Goal: Task Accomplishment & Management: Complete application form

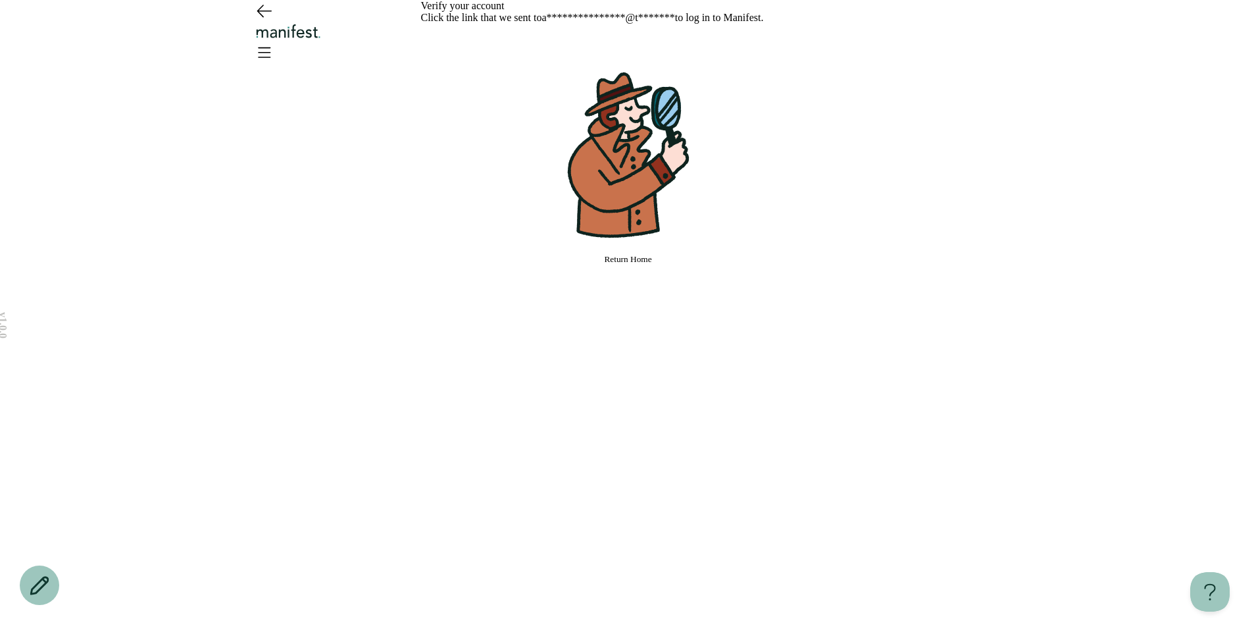
click at [968, 370] on div "**********" at bounding box center [628, 319] width 1256 height 638
click at [625, 264] on span "Return Home" at bounding box center [627, 259] width 47 height 10
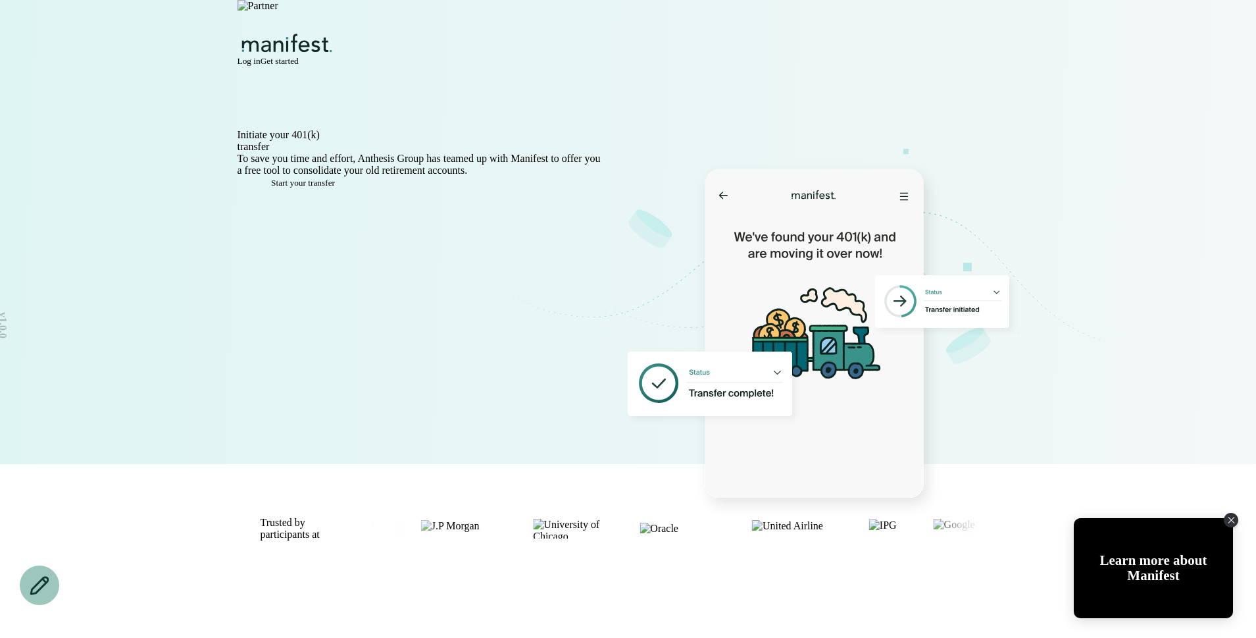
click at [261, 56] on span "Log in" at bounding box center [249, 61] width 23 height 10
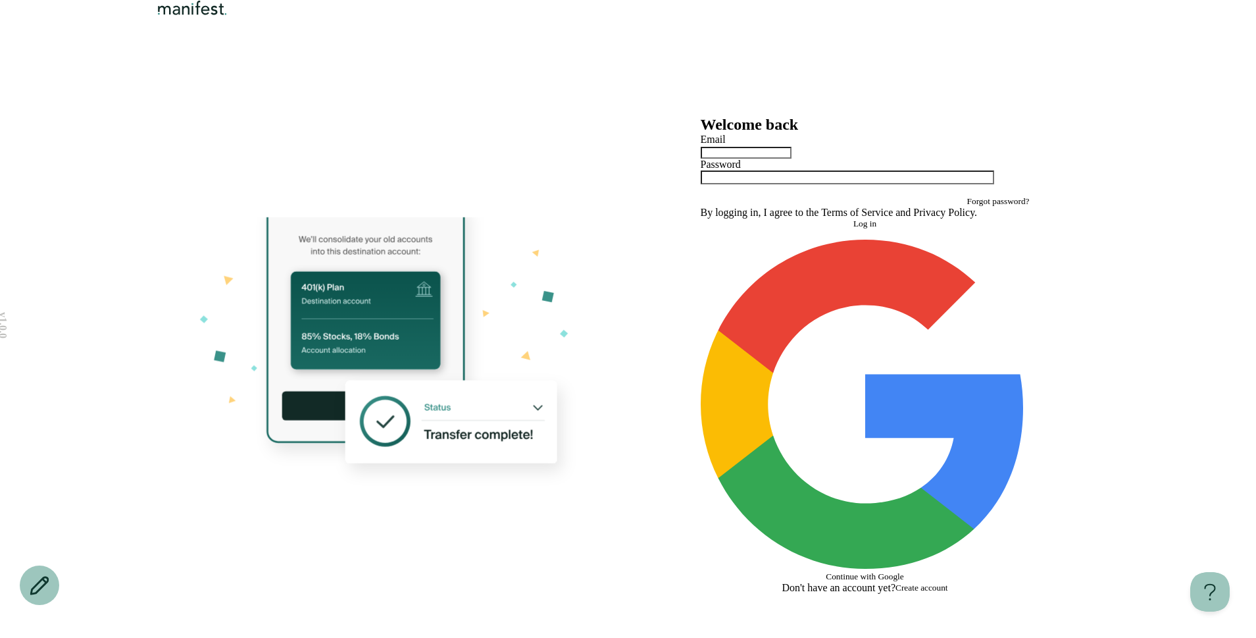
click at [761, 159] on input "text" at bounding box center [746, 153] width 91 height 12
type input "*"
type input "**********"
click at [769, 229] on button "Log in" at bounding box center [865, 223] width 329 height 11
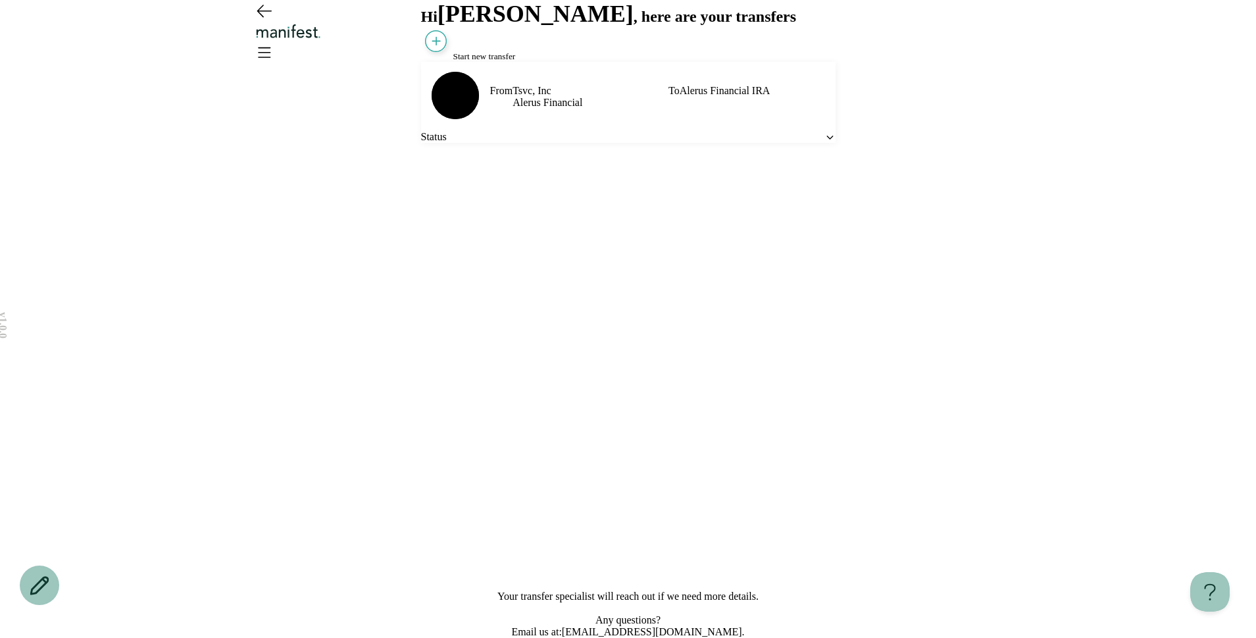
click at [274, 41] on icon "Open menu" at bounding box center [263, 51] width 21 height 21
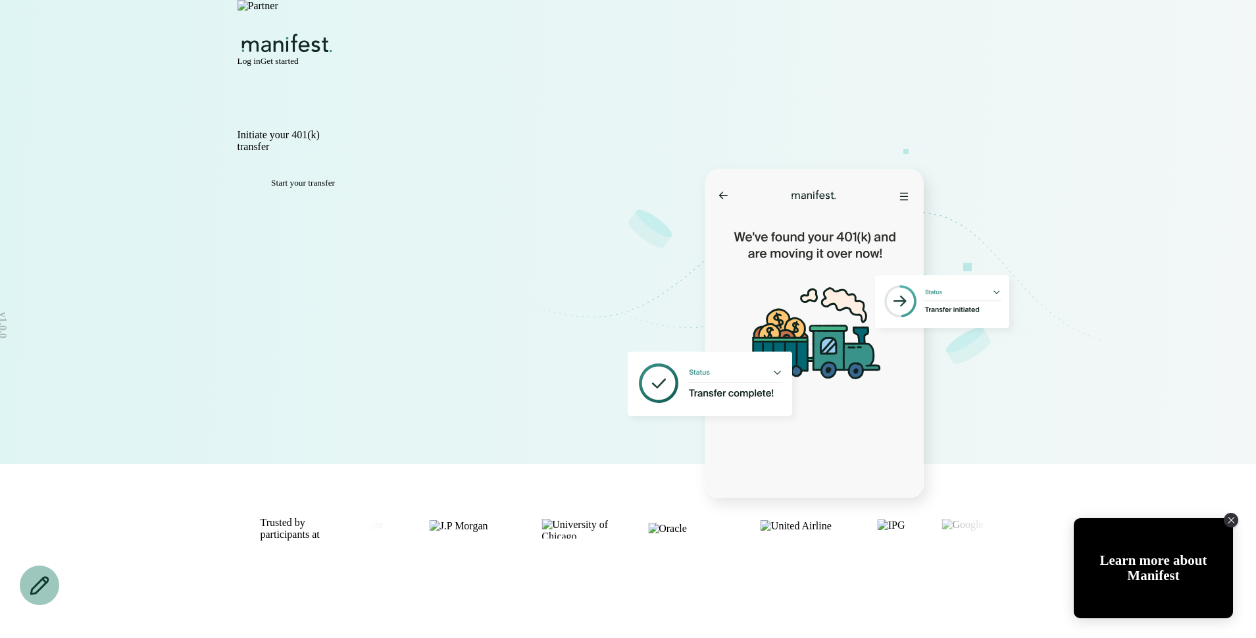
click at [261, 56] on span "Log in" at bounding box center [249, 61] width 23 height 10
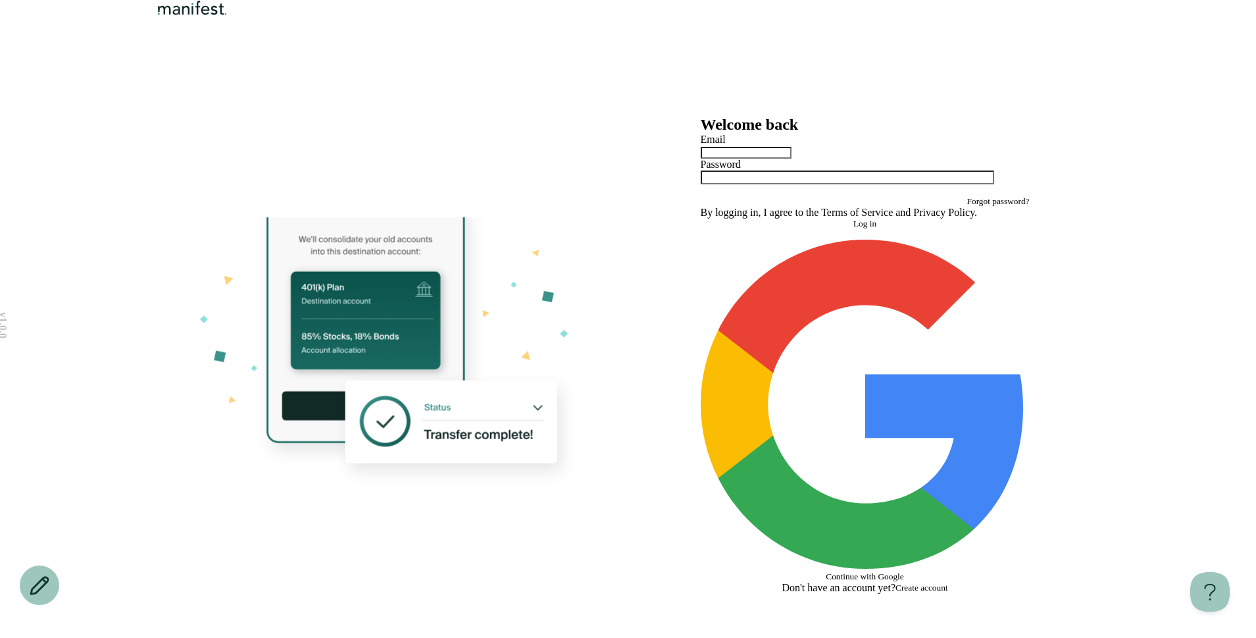
click at [728, 159] on div at bounding box center [865, 151] width 329 height 13
click at [738, 159] on div at bounding box center [865, 151] width 329 height 13
click at [736, 159] on input "text" at bounding box center [746, 153] width 91 height 12
type input "**********"
click at [701, 218] on button "Log in" at bounding box center [865, 223] width 329 height 11
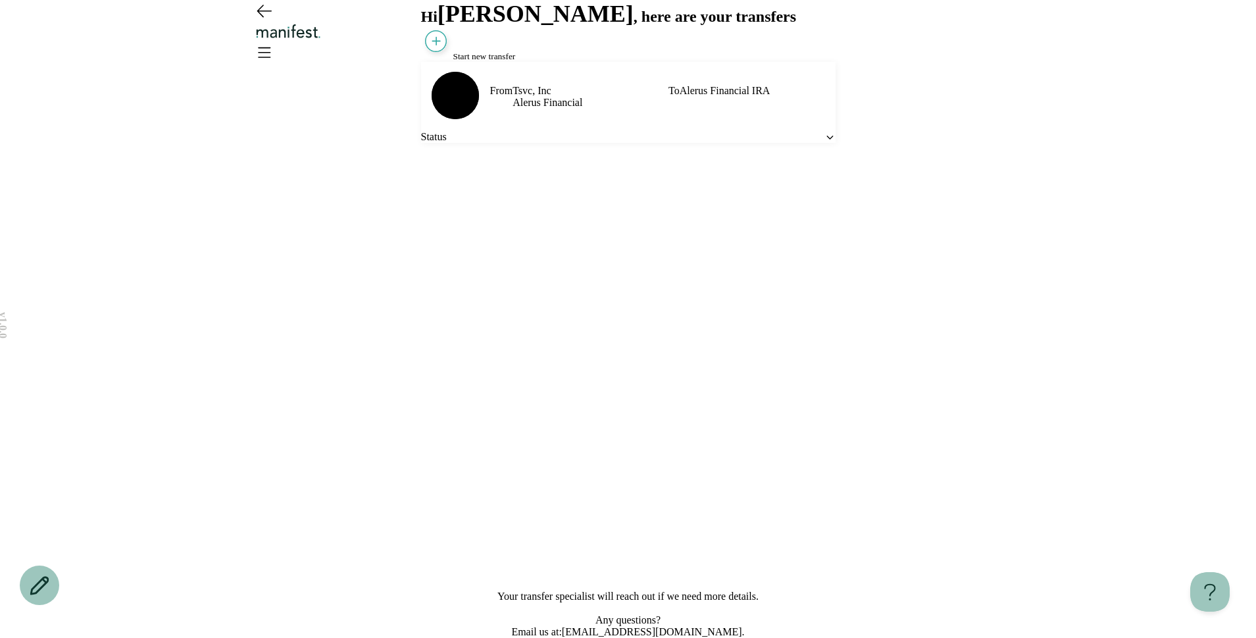
click at [543, 143] on div "From Tsvc, Inc Alerus Financial To Alerus Financial IRA Status" at bounding box center [628, 102] width 415 height 81
click at [534, 143] on div "Status" at bounding box center [628, 137] width 415 height 12
click at [507, 143] on div "Status" at bounding box center [628, 137] width 415 height 12
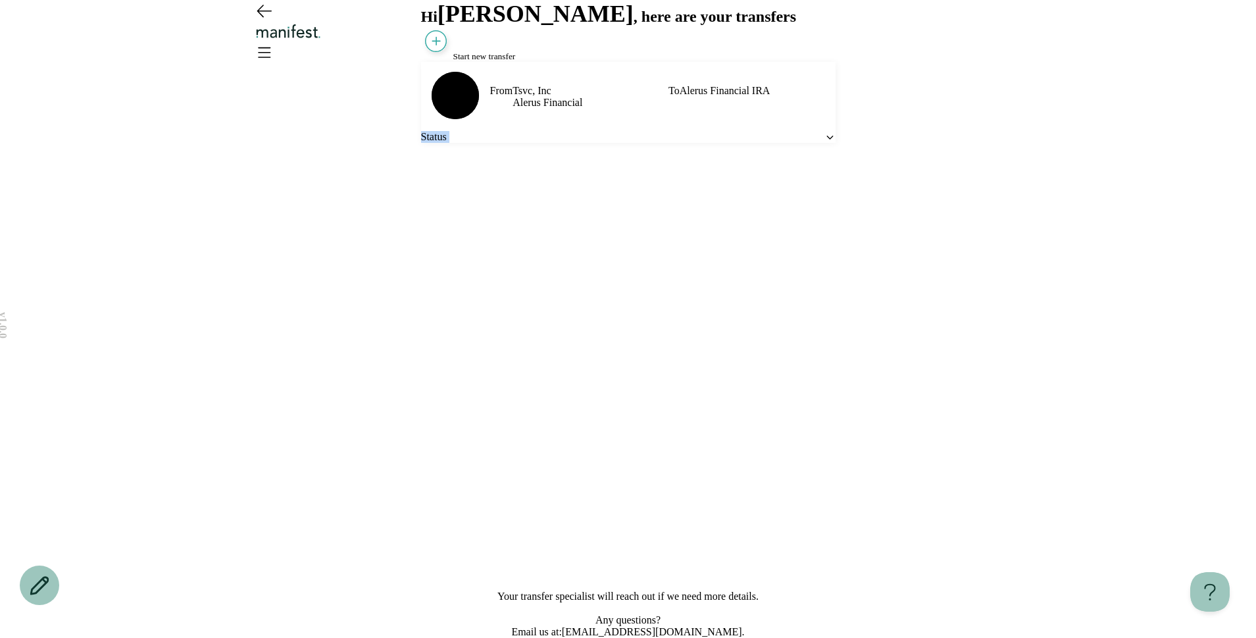
click at [465, 61] on span "Start new transfer" at bounding box center [484, 56] width 63 height 10
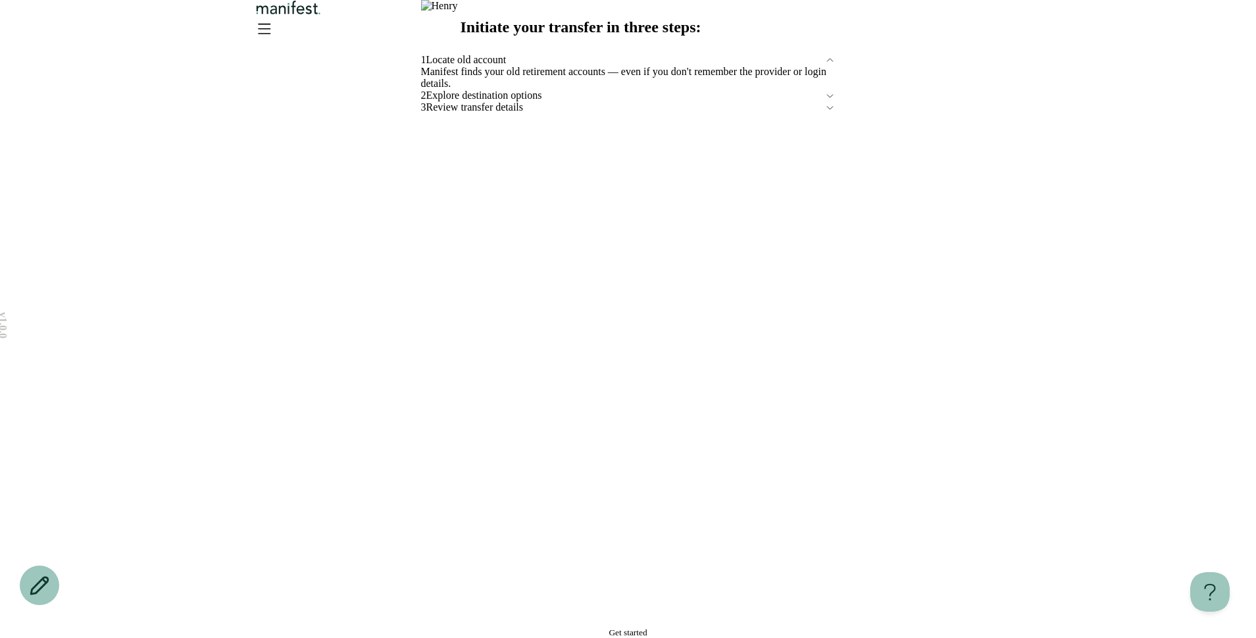
click at [538, 627] on button "Get started" at bounding box center [628, 632] width 415 height 11
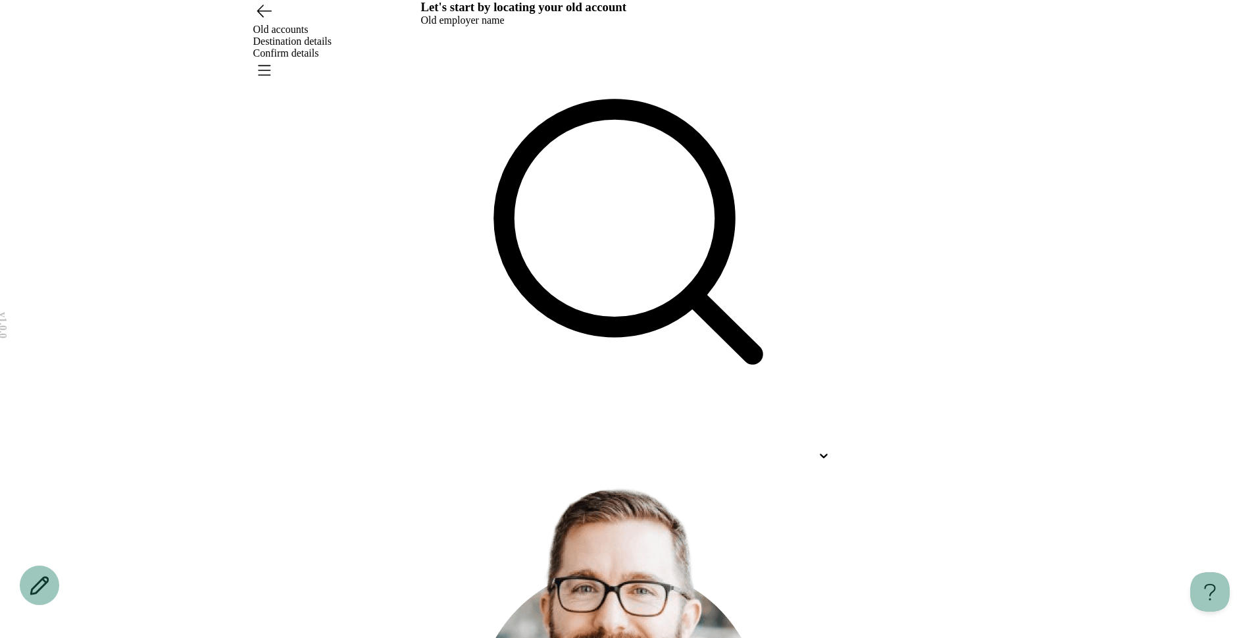
click at [570, 180] on div at bounding box center [628, 246] width 415 height 441
click at [557, 449] on div at bounding box center [616, 455] width 391 height 12
click at [530, 516] on p "Example For Good, Inc." at bounding box center [602, 524] width 391 height 16
type input "*******"
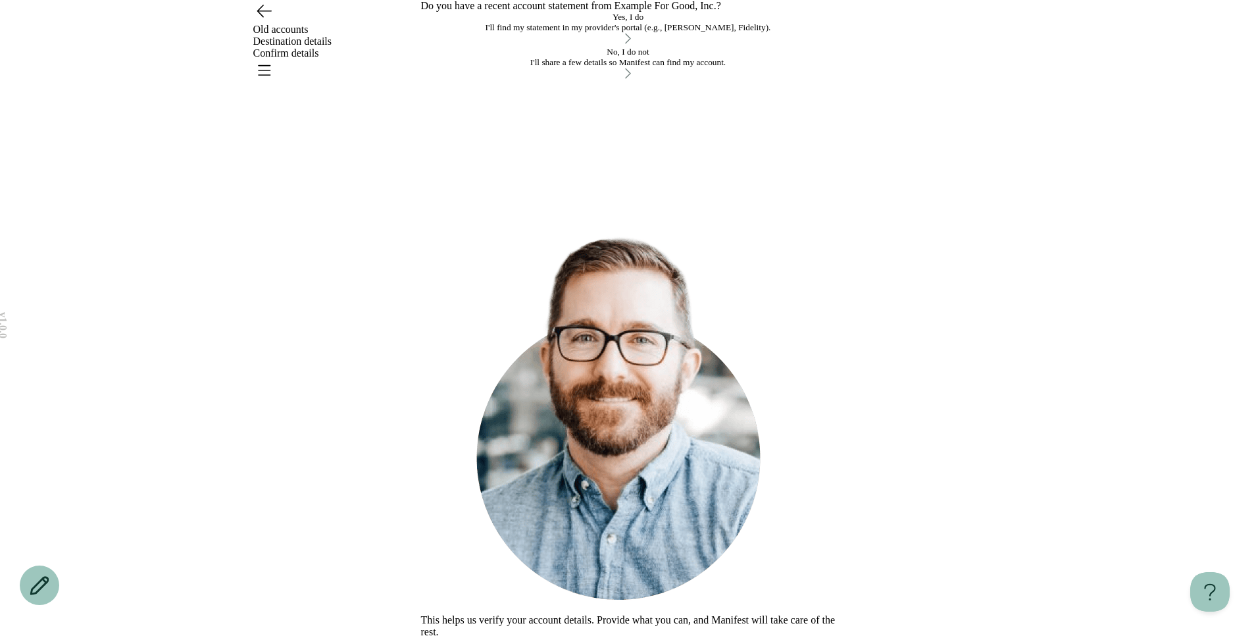
click at [549, 68] on div "I'll share a few details so Manifest can find my account." at bounding box center [628, 62] width 415 height 11
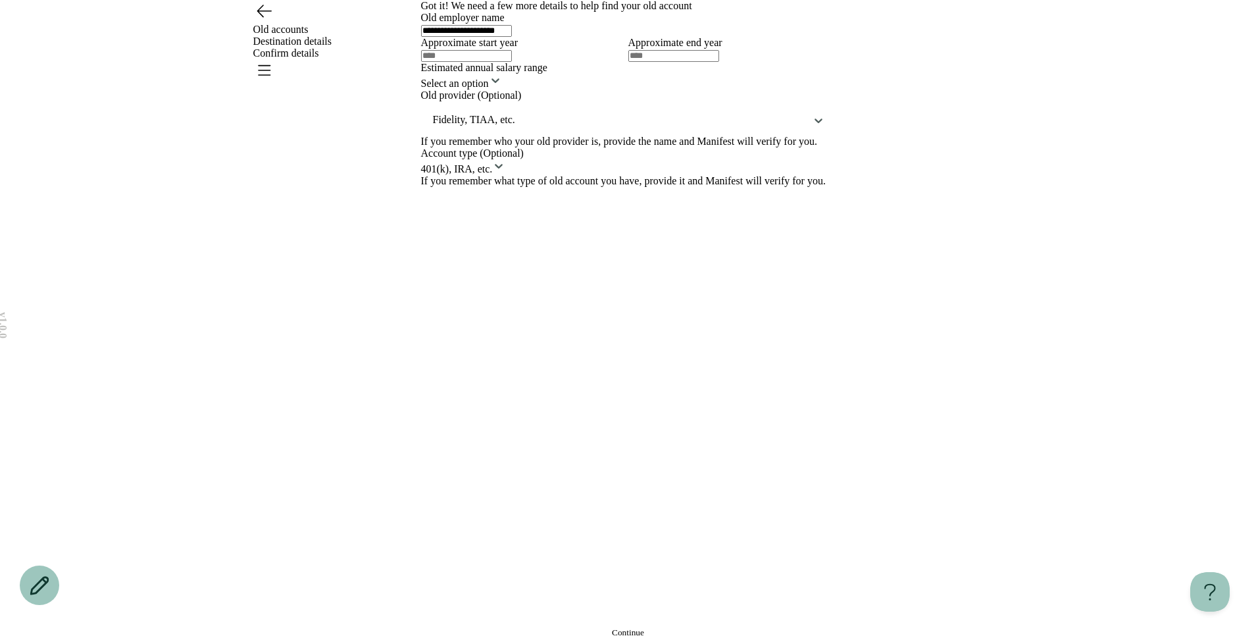
click at [492, 62] on input "text" at bounding box center [466, 56] width 91 height 12
click at [517, 627] on button "Continue" at bounding box center [628, 632] width 415 height 11
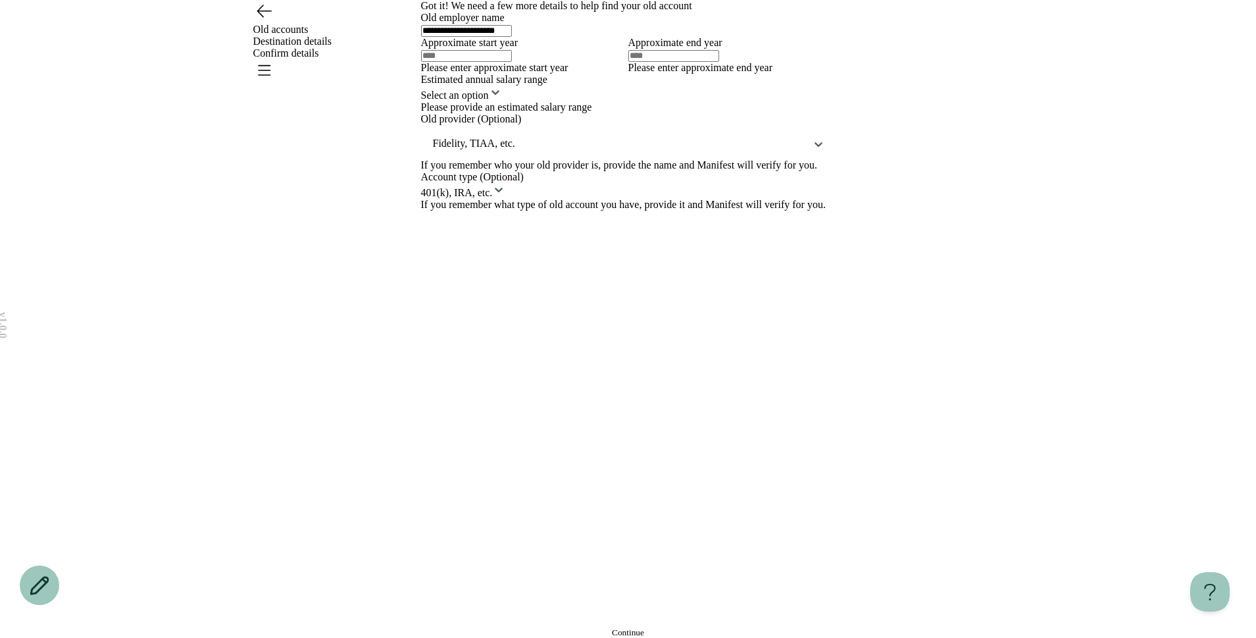
click at [482, 62] on input "text" at bounding box center [466, 56] width 91 height 12
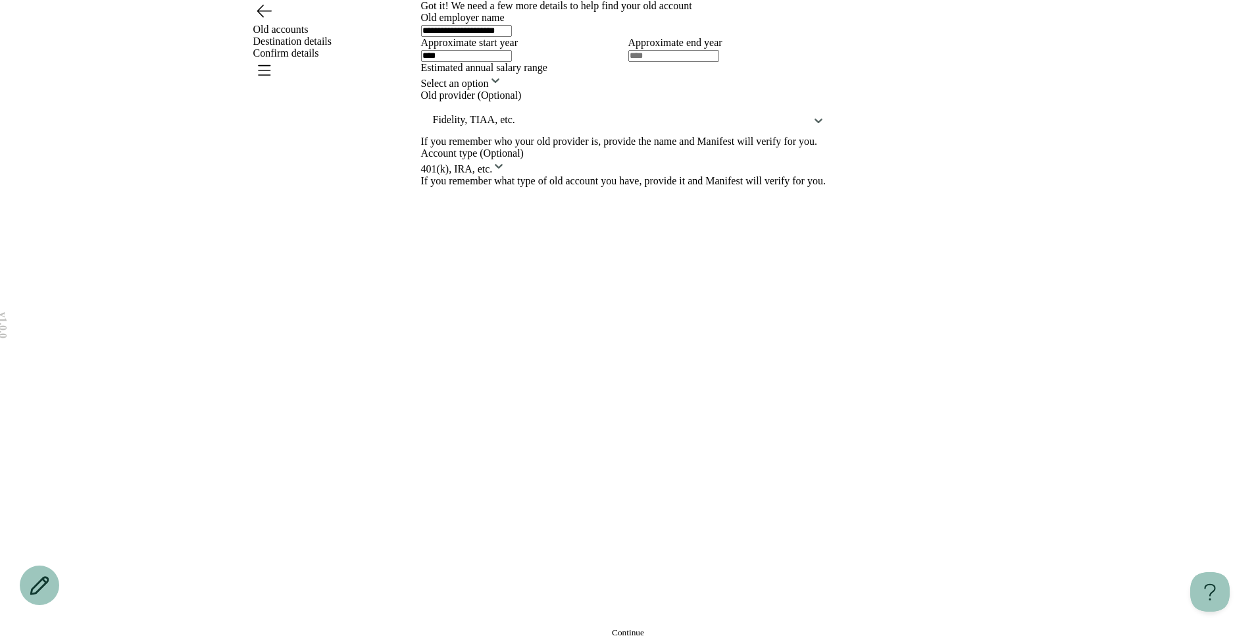
type input "****"
click at [674, 62] on input "text" at bounding box center [673, 56] width 91 height 12
type input "****"
click at [631, 355] on html "**********" at bounding box center [628, 319] width 1256 height 638
click at [563, 627] on button "Continue" at bounding box center [628, 632] width 415 height 11
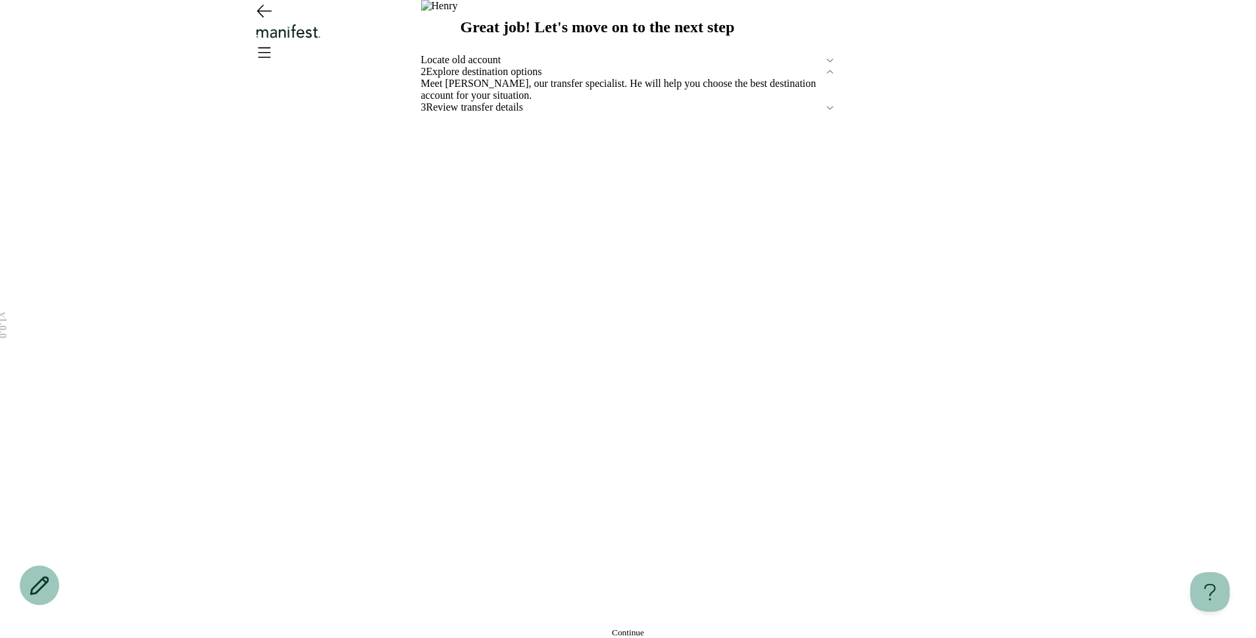
click at [637, 627] on span "Continue" at bounding box center [628, 632] width 32 height 10
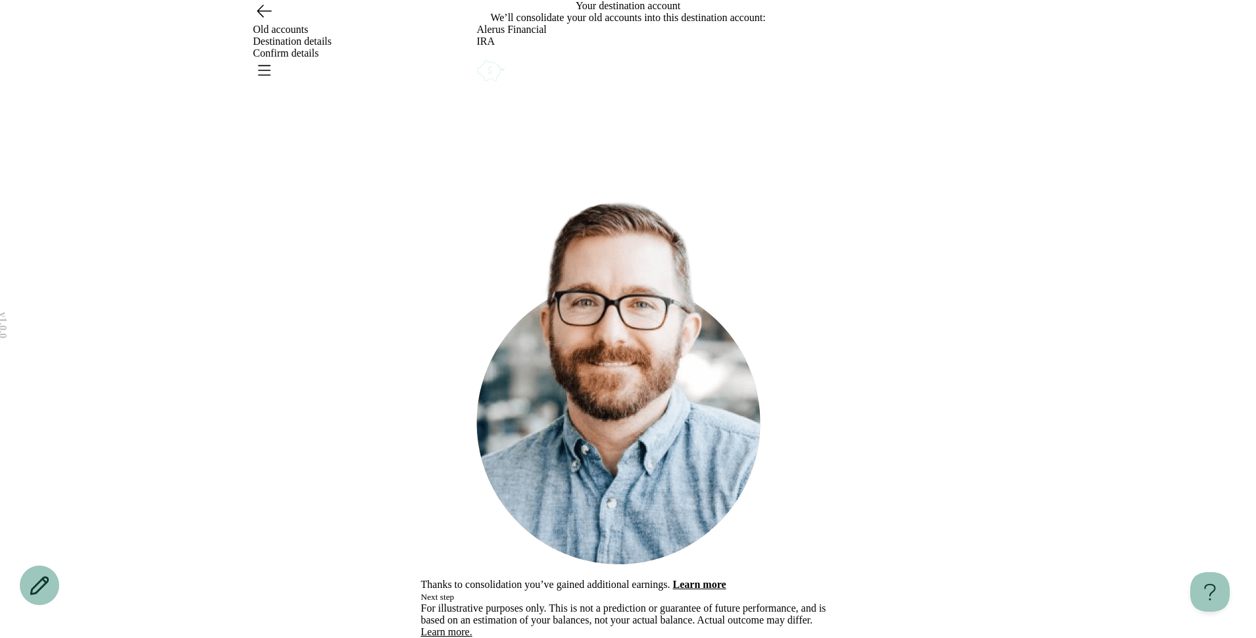
click at [484, 64] on circle "Account options" at bounding box center [483, 63] width 1 height 1
click at [521, 71] on button "Remove" at bounding box center [506, 66] width 29 height 11
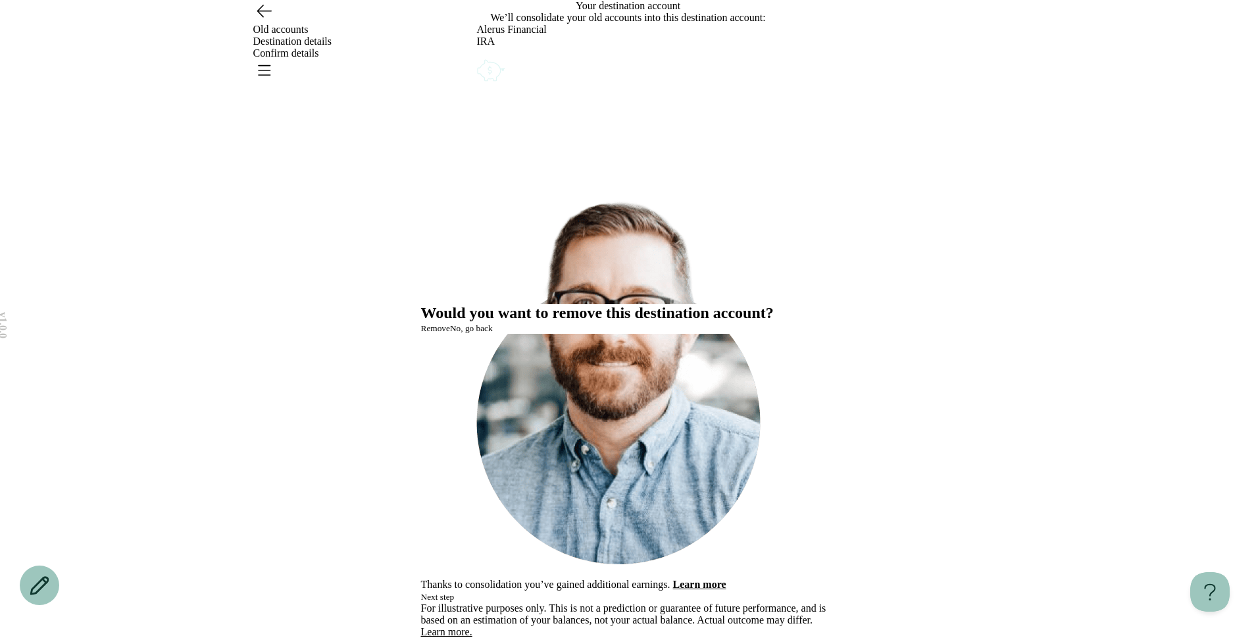
click at [450, 333] on span "Remove" at bounding box center [435, 328] width 29 height 10
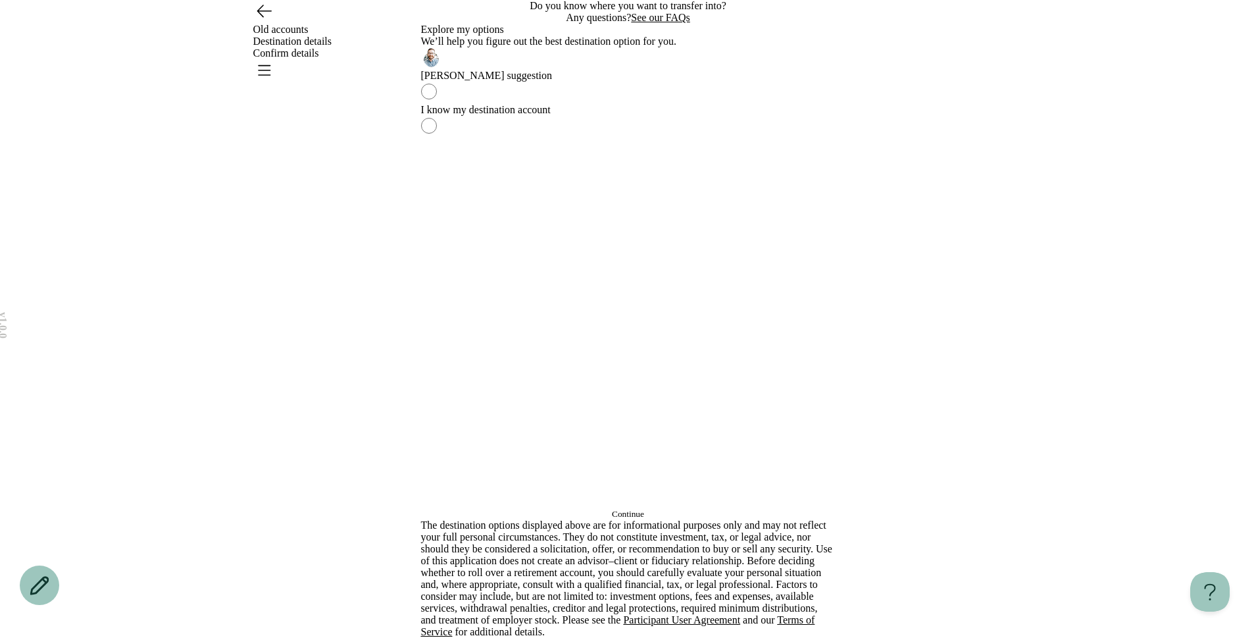
click at [644, 138] on label "I know my destination account" at bounding box center [628, 121] width 415 height 34
click at [599, 509] on button "Continue" at bounding box center [628, 514] width 415 height 11
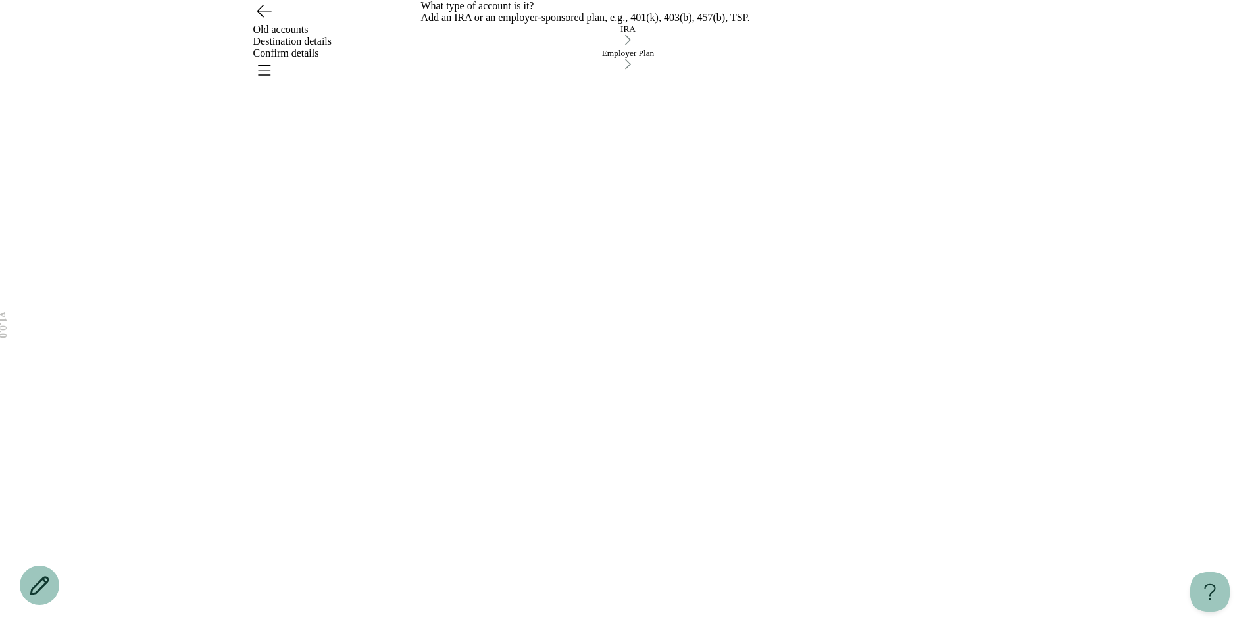
click at [691, 72] on div "Employer Plan" at bounding box center [628, 60] width 415 height 24
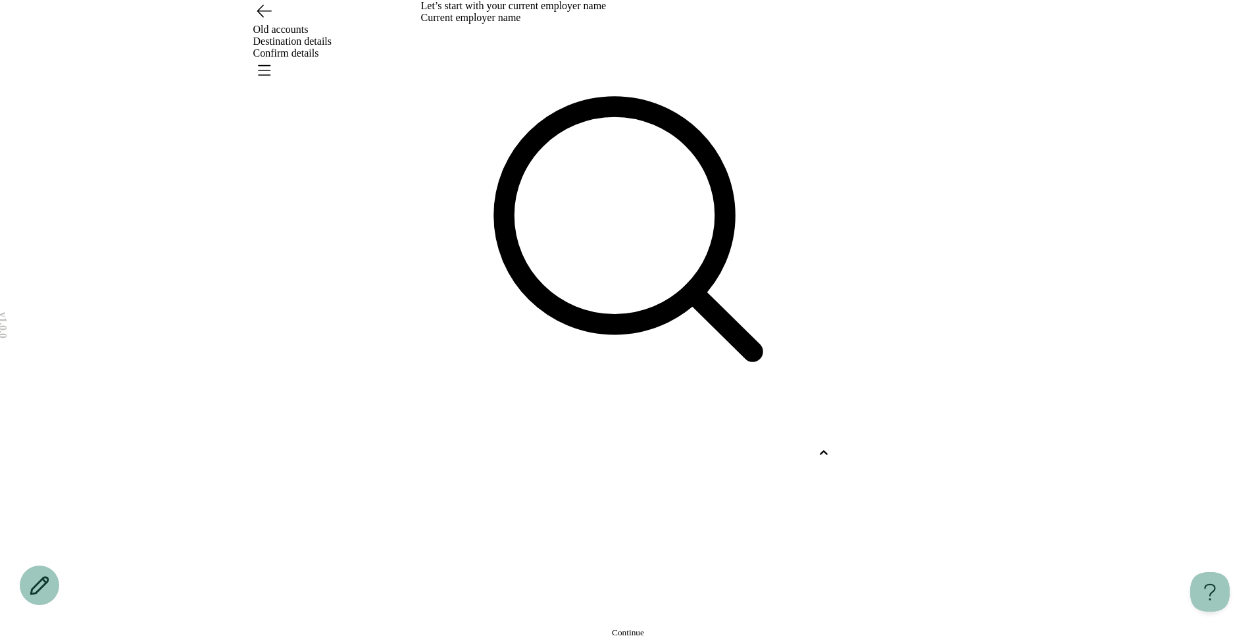
click at [597, 447] on div at bounding box center [616, 453] width 391 height 12
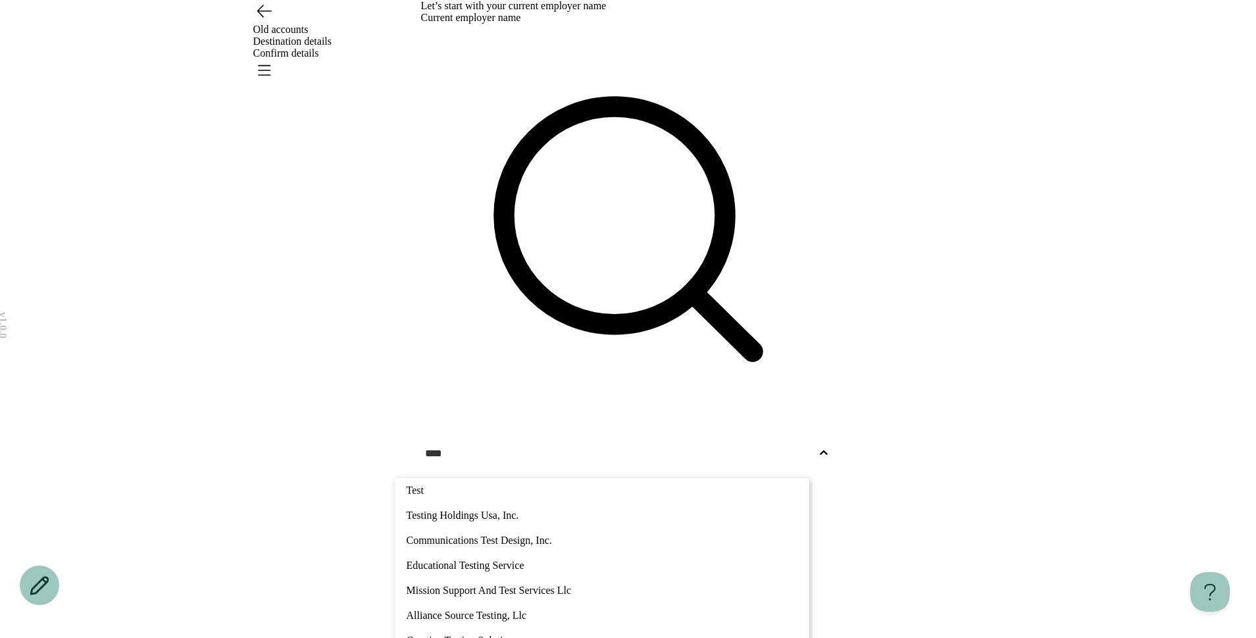
click at [532, 584] on p "Mission Support And Test Services Llc" at bounding box center [602, 590] width 391 height 12
type input "****"
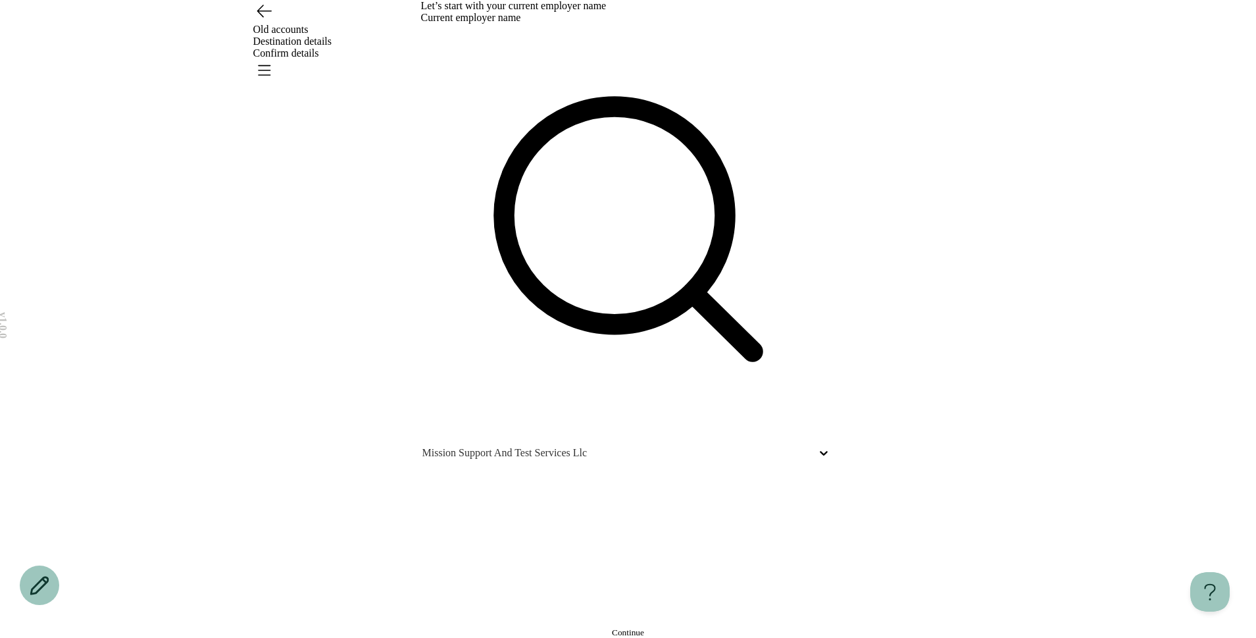
click at [577, 627] on button "Continue" at bounding box center [628, 632] width 415 height 11
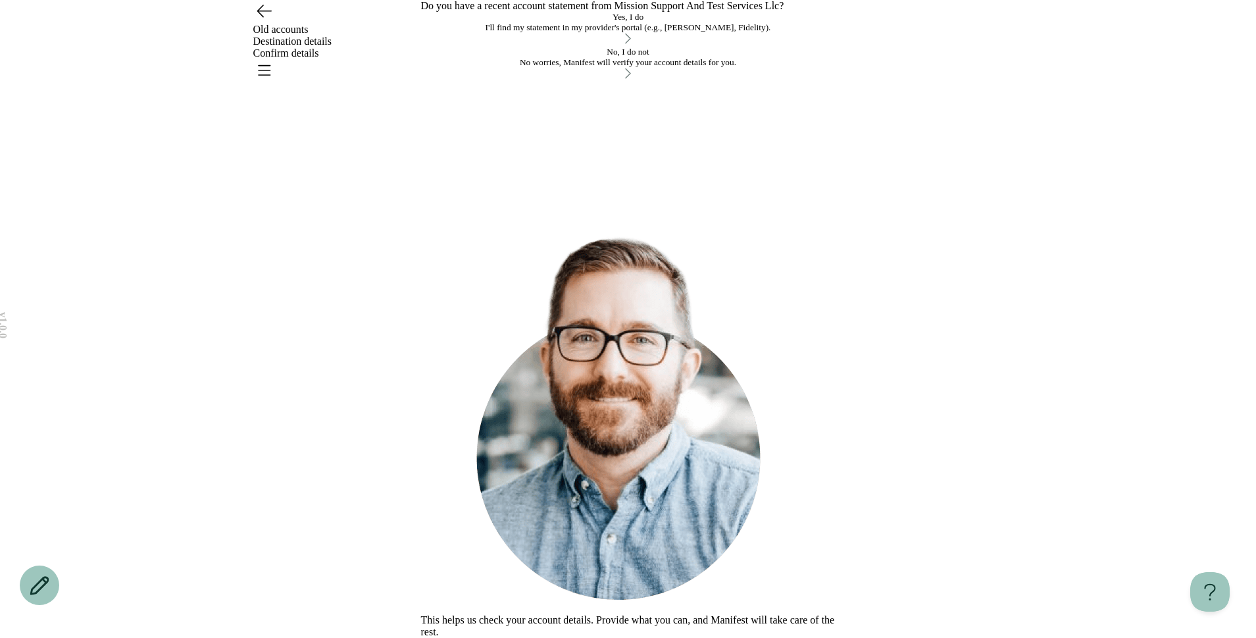
click at [577, 68] on div "No worries, Manifest will verify your account details for you." at bounding box center [628, 62] width 415 height 11
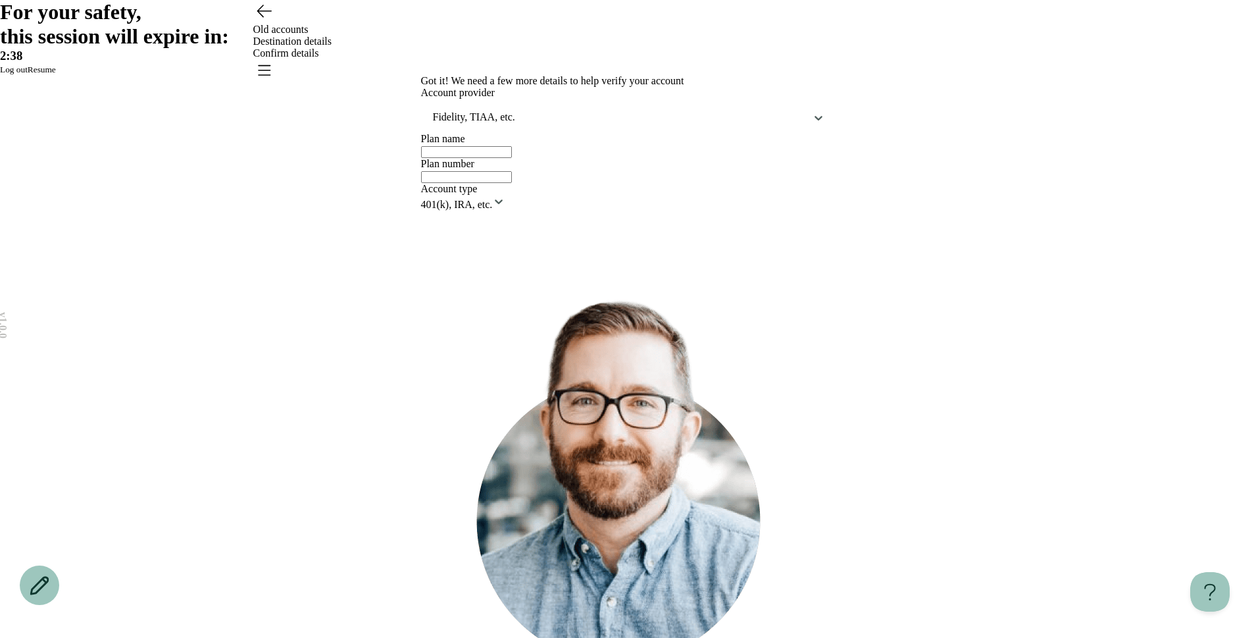
click at [56, 75] on button "Resume" at bounding box center [42, 69] width 28 height 11
